Goal: Find specific page/section: Find specific page/section

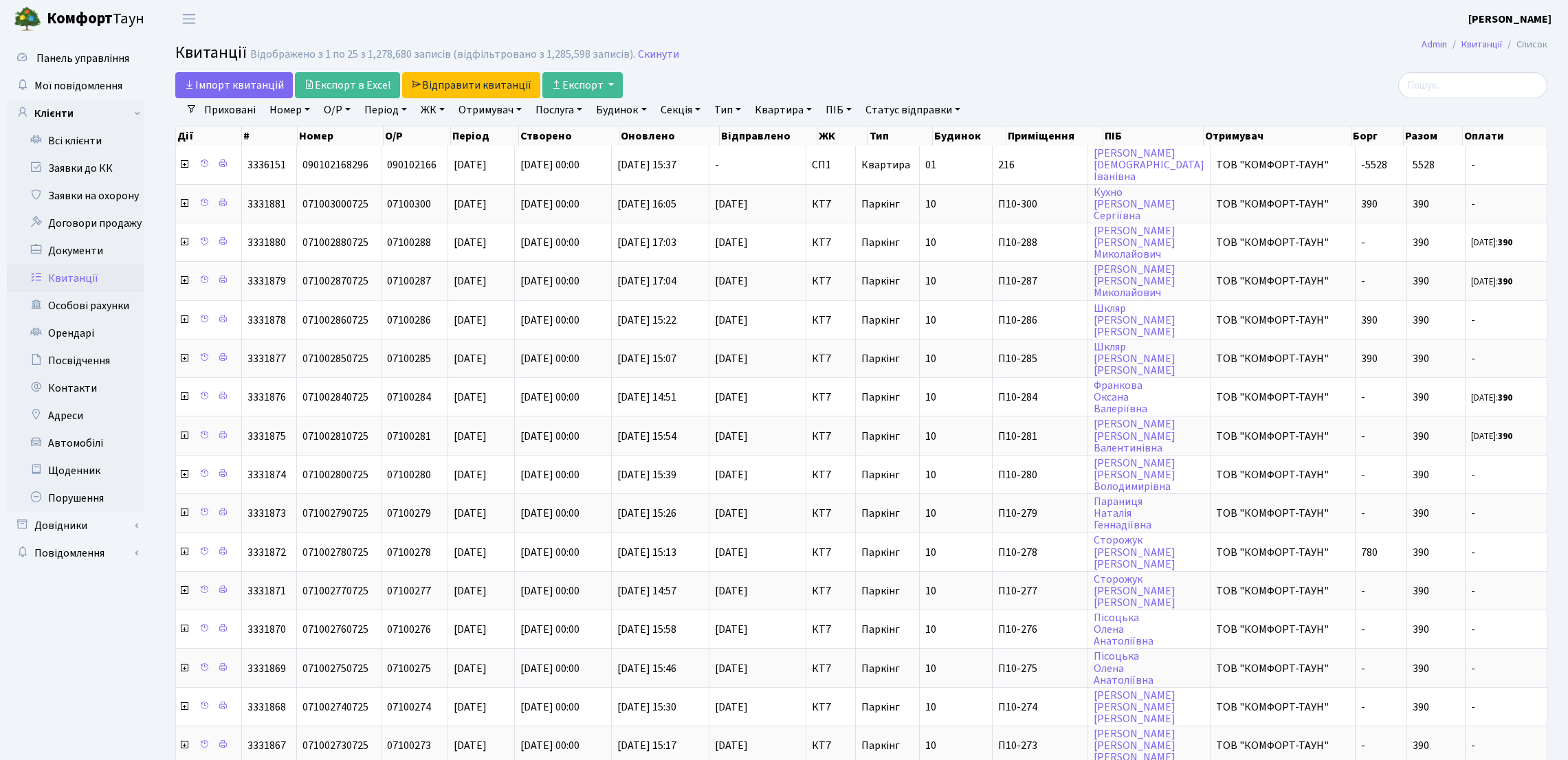
select select "25"
click at [93, 166] on link "Заявки до КК" at bounding box center [75, 168] width 137 height 28
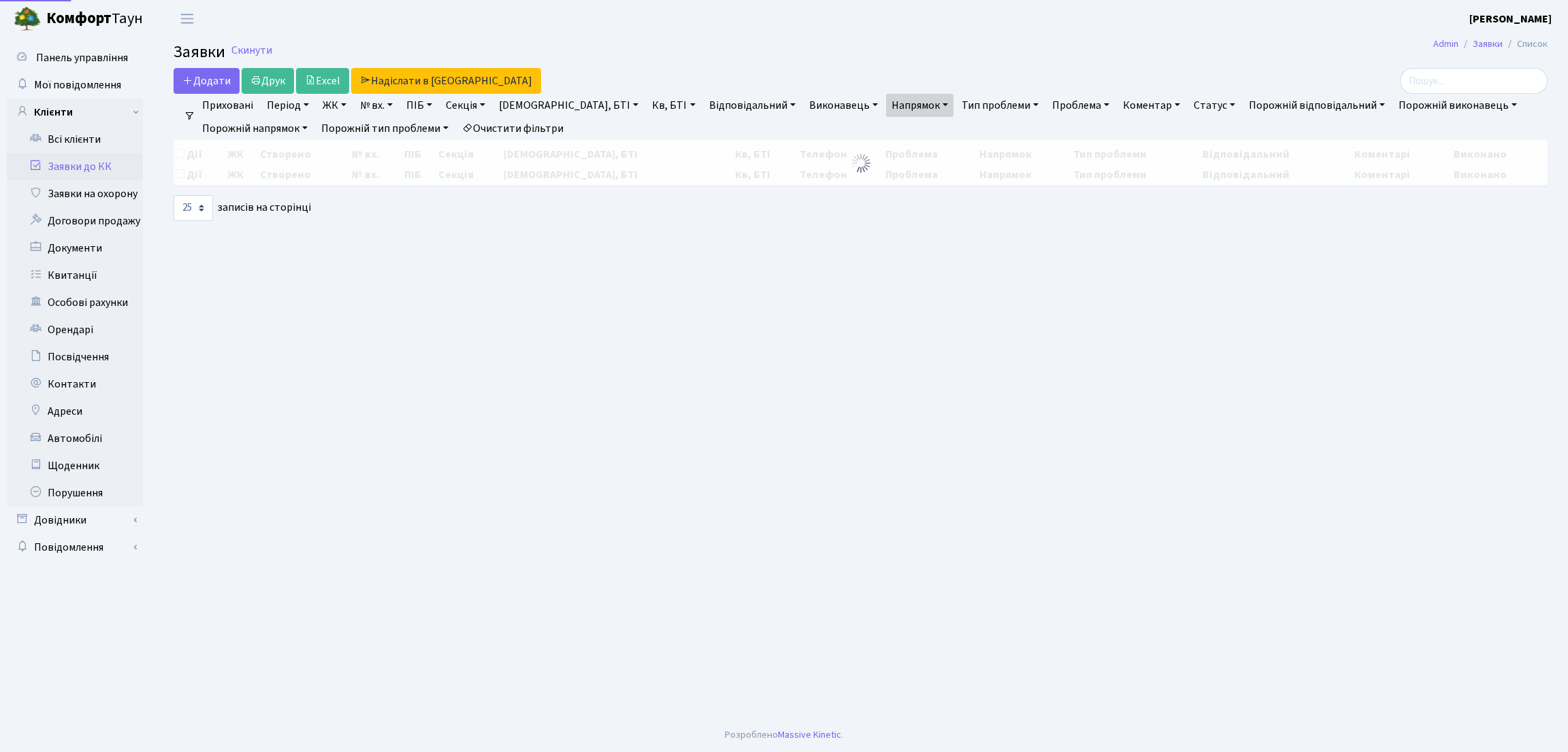
select select "25"
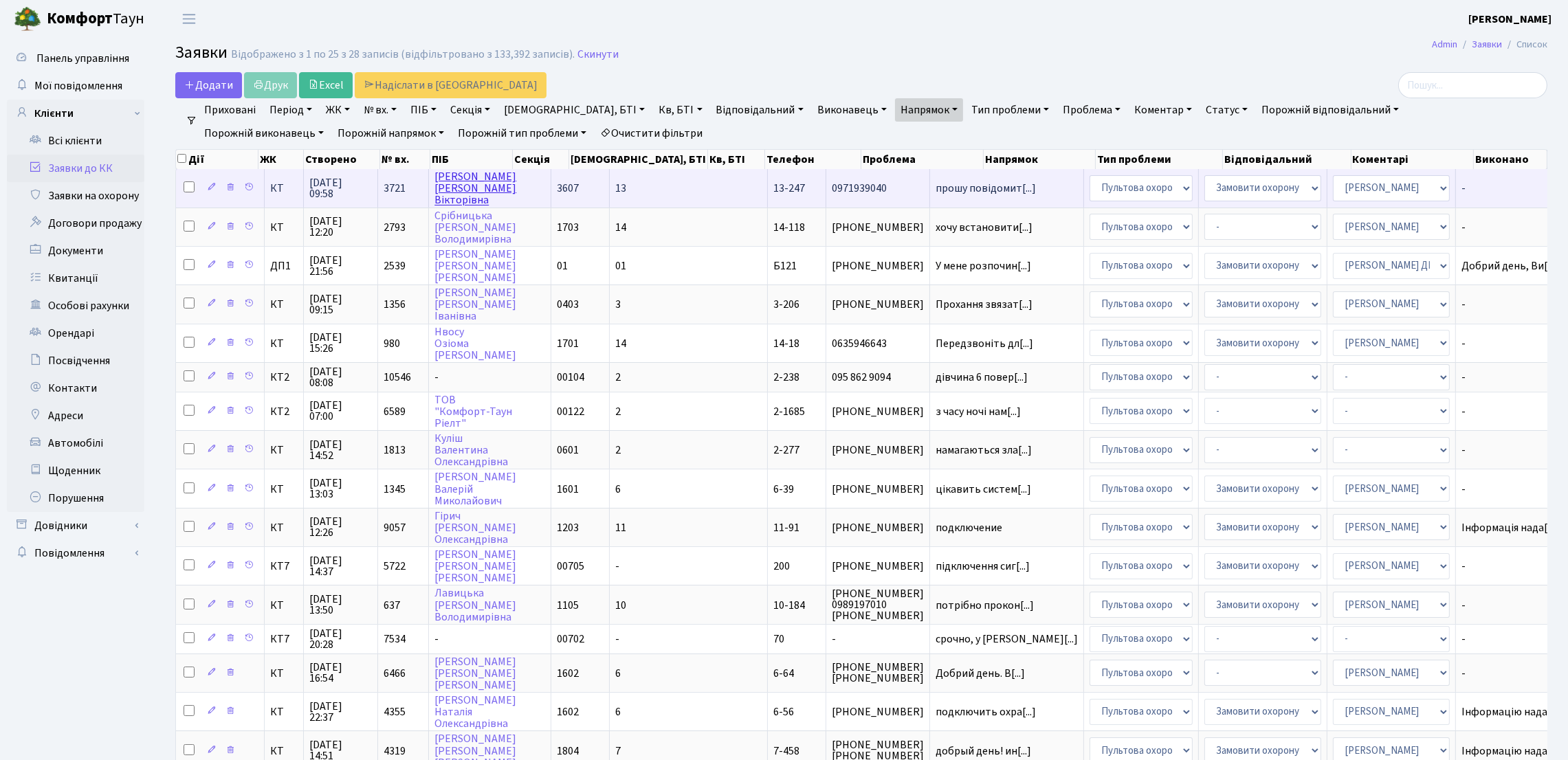
click at [464, 186] on link "Коваленко Тетяна Вікторівна" at bounding box center [476, 188] width 82 height 38
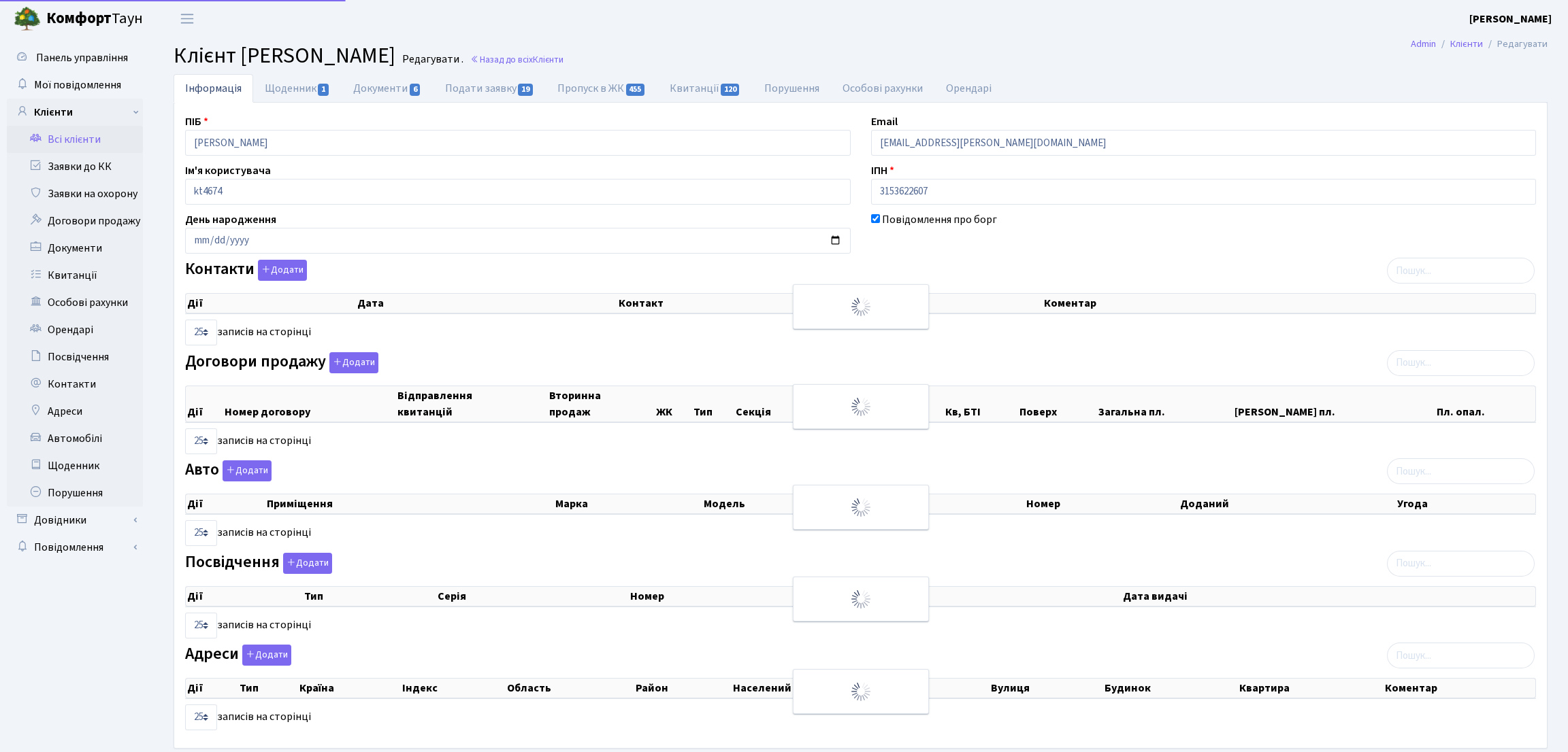
select select "25"
